Goal: Navigation & Orientation: Go to known website

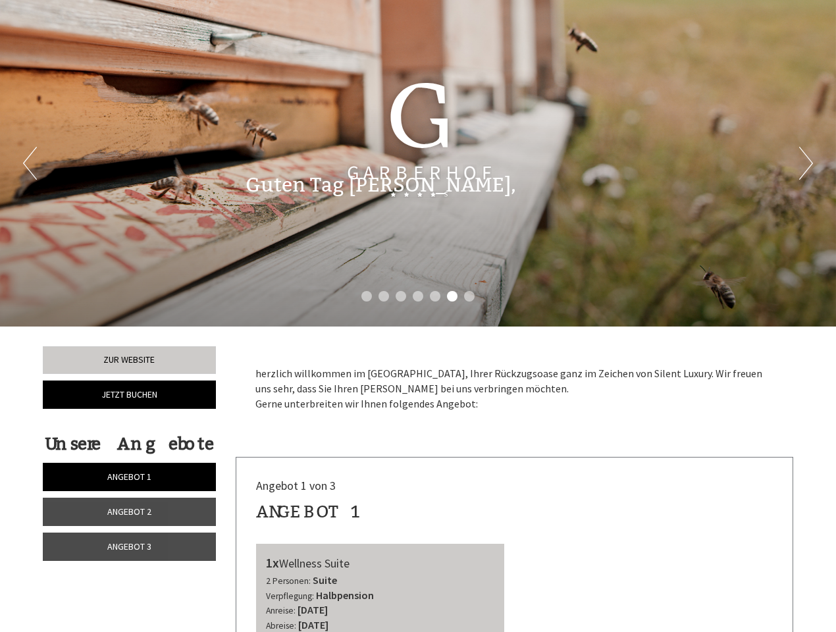
click at [418, 316] on div "Previous Next 1 2 3 4 5 6 7" at bounding box center [418, 163] width 836 height 327
click at [367, 296] on li "1" at bounding box center [366, 296] width 11 height 11
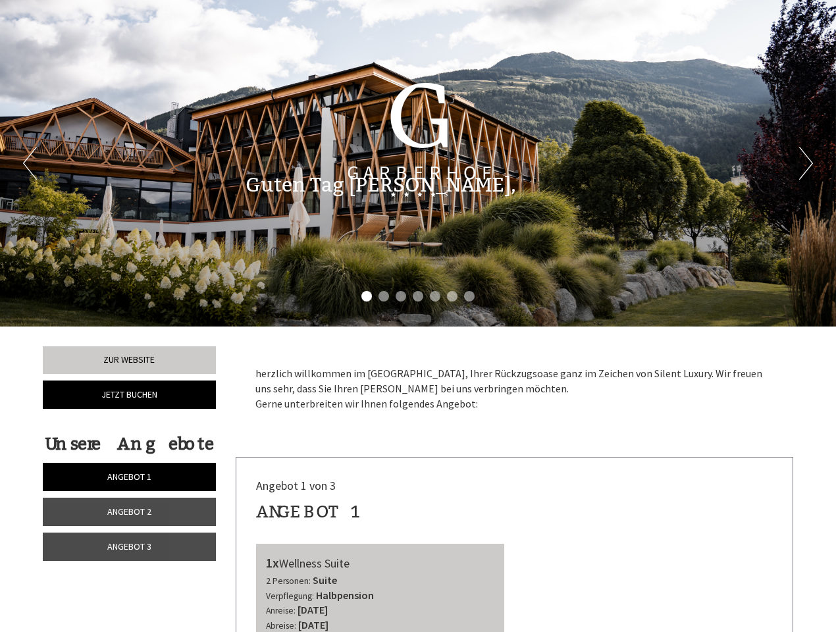
click at [384, 296] on li "2" at bounding box center [384, 296] width 11 height 11
click at [401, 296] on li "3" at bounding box center [401, 296] width 11 height 11
click at [418, 296] on li "4" at bounding box center [418, 296] width 11 height 11
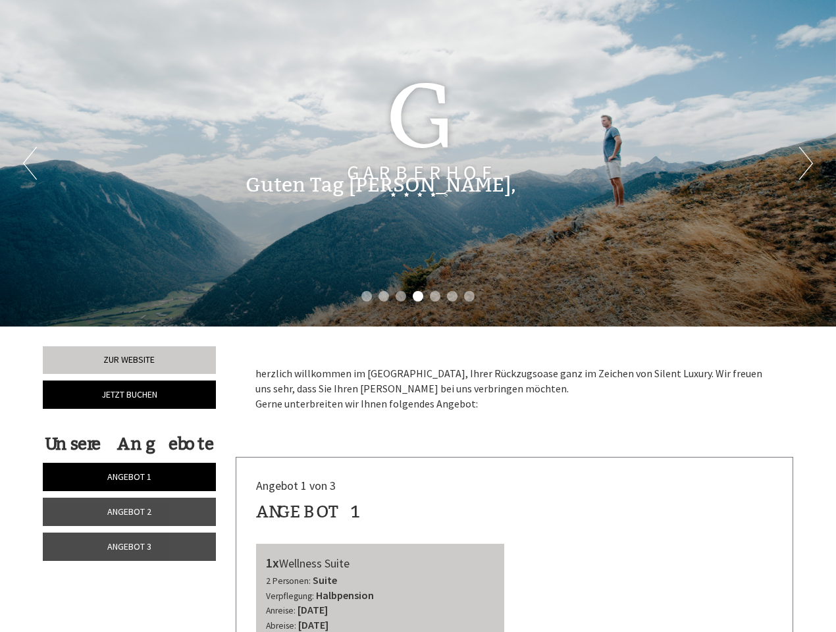
click at [435, 296] on li "5" at bounding box center [435, 296] width 11 height 11
click at [452, 296] on li "6" at bounding box center [452, 296] width 11 height 11
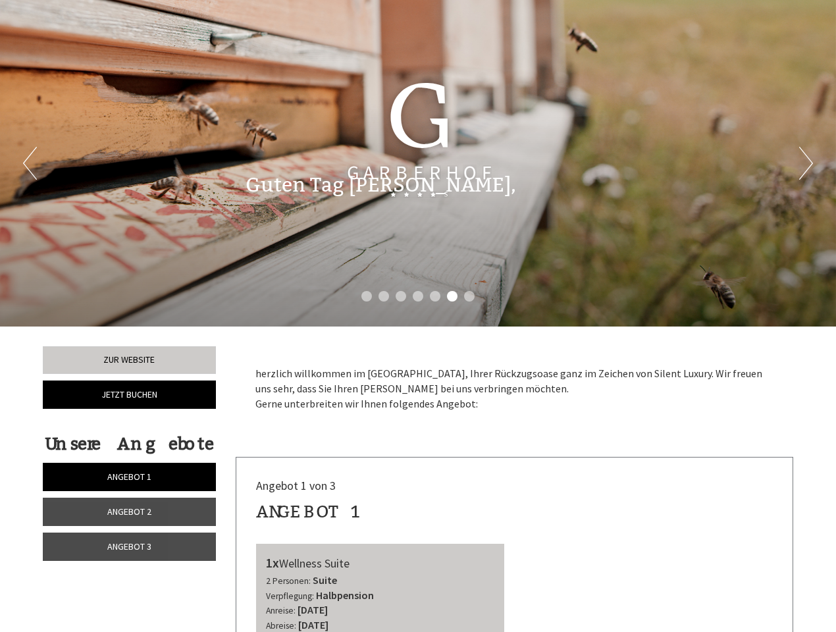
click at [469, 296] on li "7" at bounding box center [469, 296] width 11 height 11
click at [129, 477] on span "Angebot 1" at bounding box center [129, 477] width 44 height 12
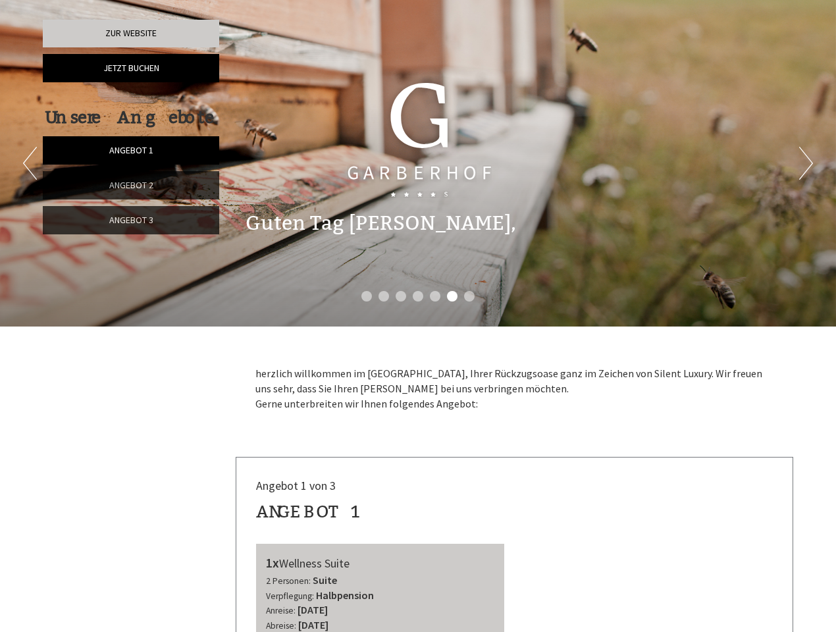
scroll to position [457, 0]
